Goal: Task Accomplishment & Management: Manage account settings

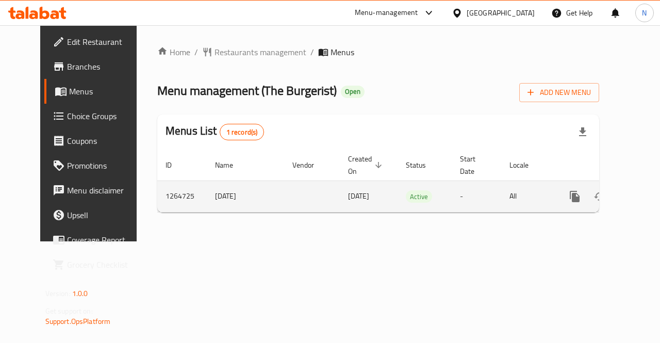
click at [157, 202] on td "1264725" at bounding box center [181, 195] width 49 height 31
copy td "1264725"
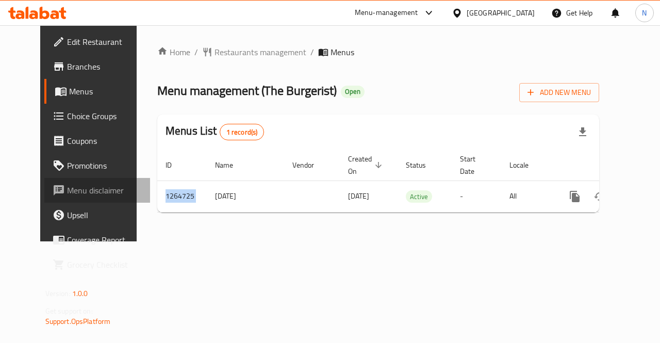
click at [67, 190] on span "Menu disclaimer" at bounding box center [104, 190] width 75 height 12
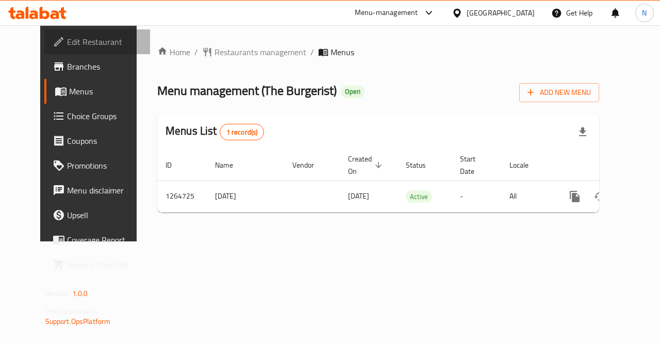
click at [67, 37] on span "Edit Restaurant" at bounding box center [104, 42] width 75 height 12
click at [435, 12] on icon at bounding box center [429, 13] width 12 height 12
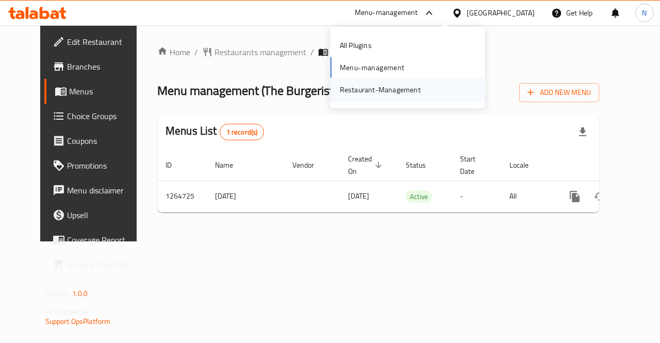
click at [401, 88] on div "Restaurant-Management" at bounding box center [380, 89] width 81 height 11
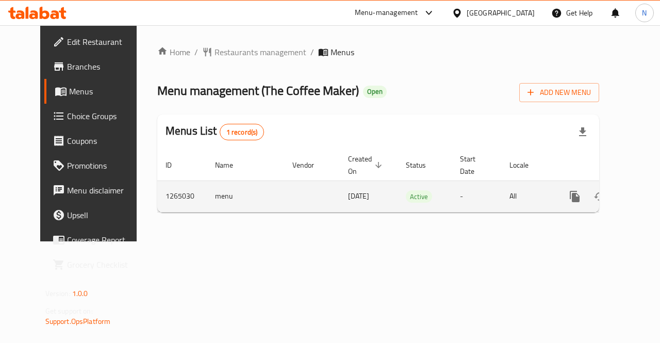
click at [348, 194] on span "12/11/2024" at bounding box center [358, 195] width 21 height 13
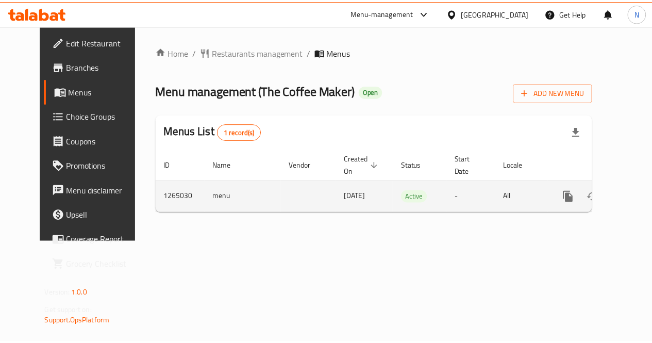
scroll to position [0, 4]
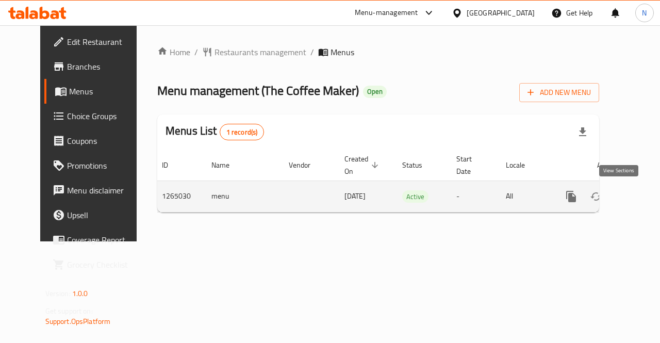
click at [641, 194] on icon "enhanced table" at bounding box center [645, 196] width 9 height 9
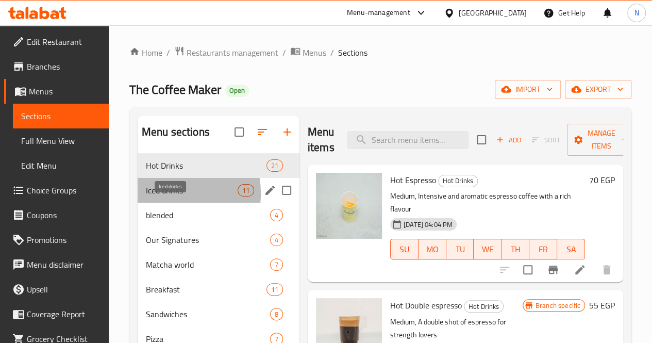
click at [170, 196] on span "Iced drinks" at bounding box center [192, 190] width 92 height 12
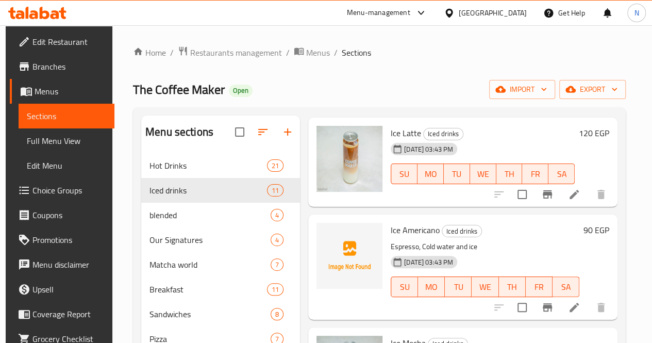
scroll to position [231, 0]
